Goal: Information Seeking & Learning: Learn about a topic

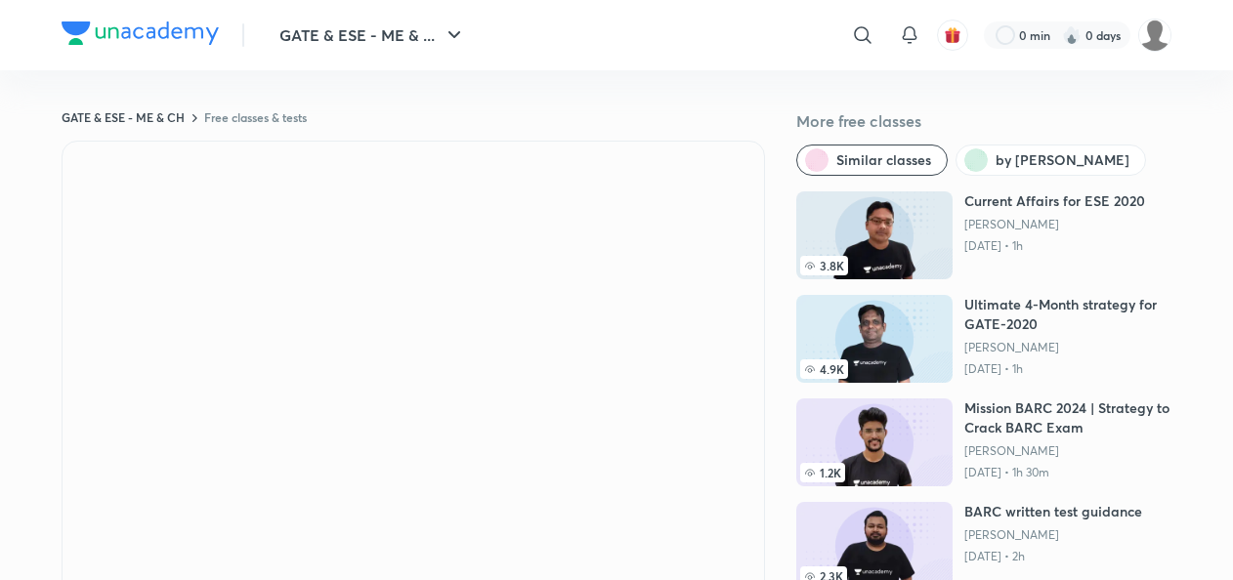
scroll to position [8, 0]
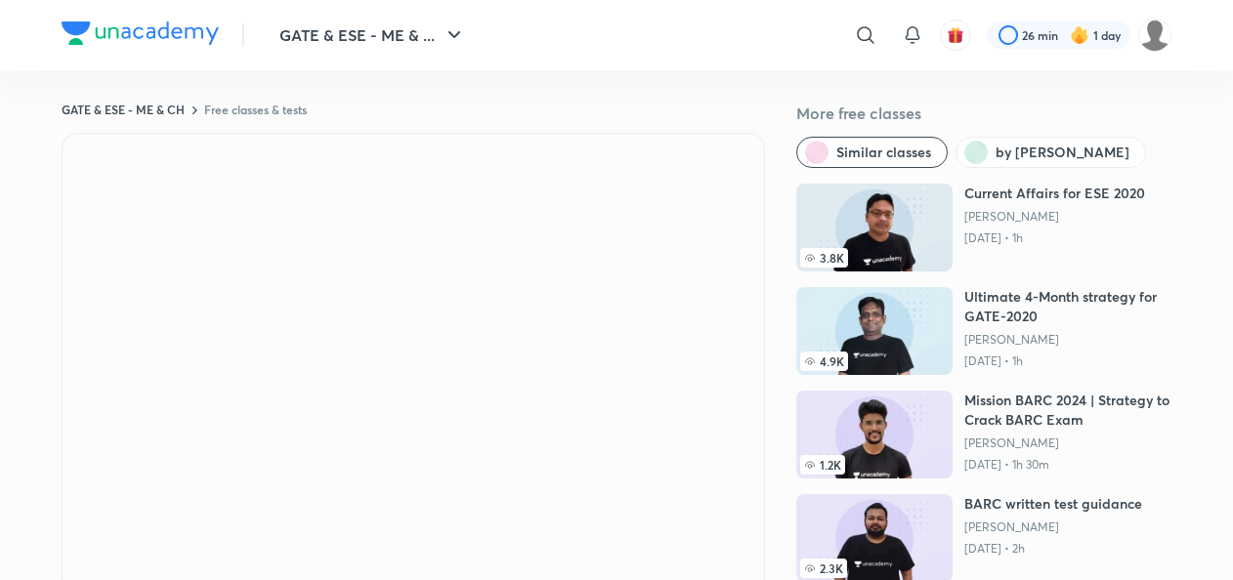
scroll to position [8, 0]
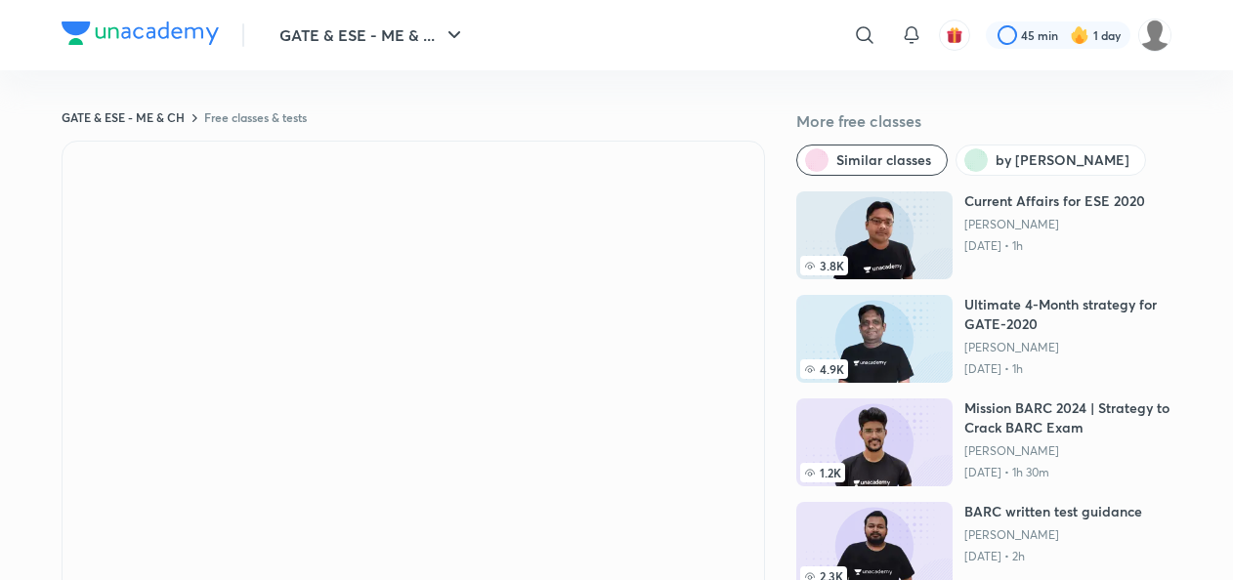
scroll to position [8, 0]
